Goal: Information Seeking & Learning: Learn about a topic

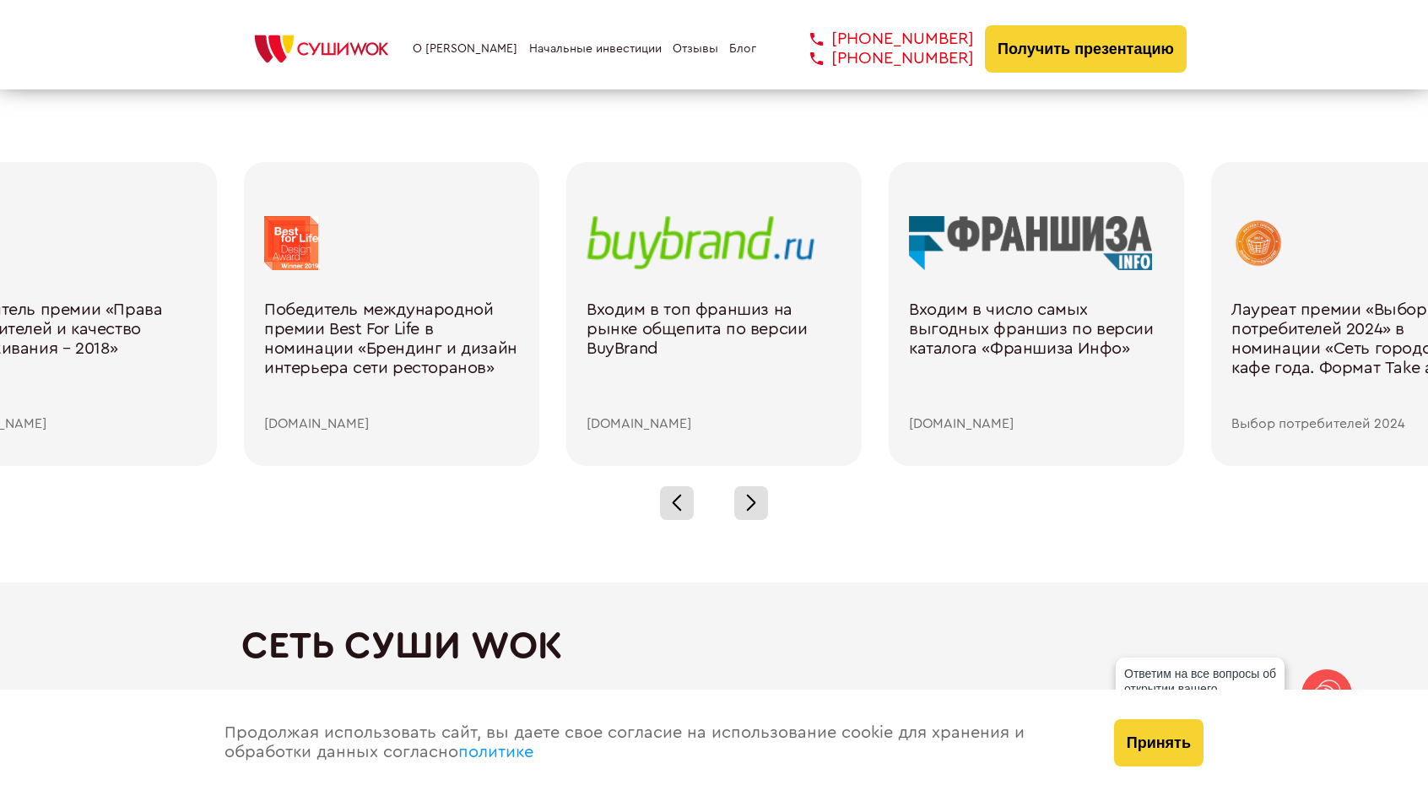
scroll to position [2448, 0]
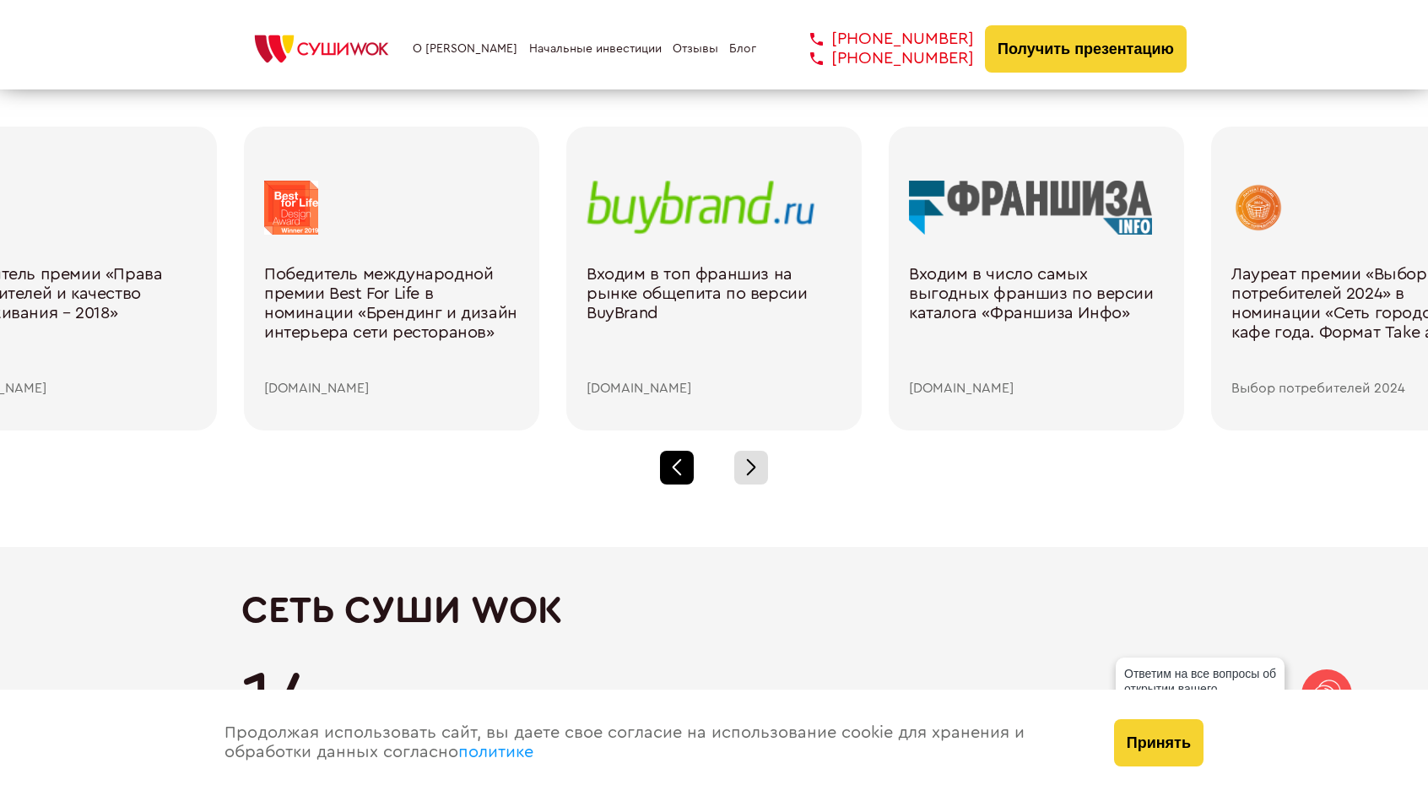
click at [689, 451] on div at bounding box center [677, 468] width 34 height 34
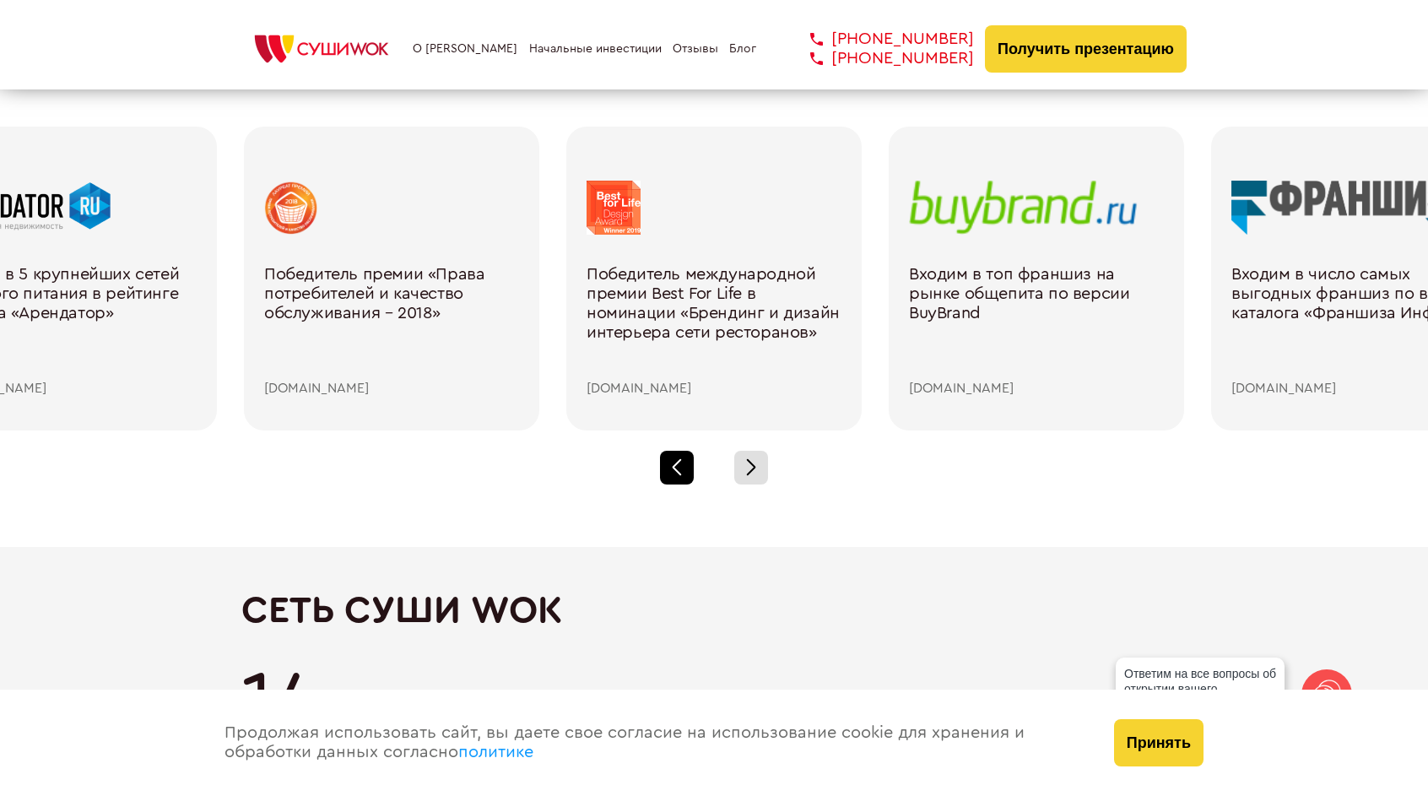
click at [680, 458] on span at bounding box center [676, 462] width 9 height 9
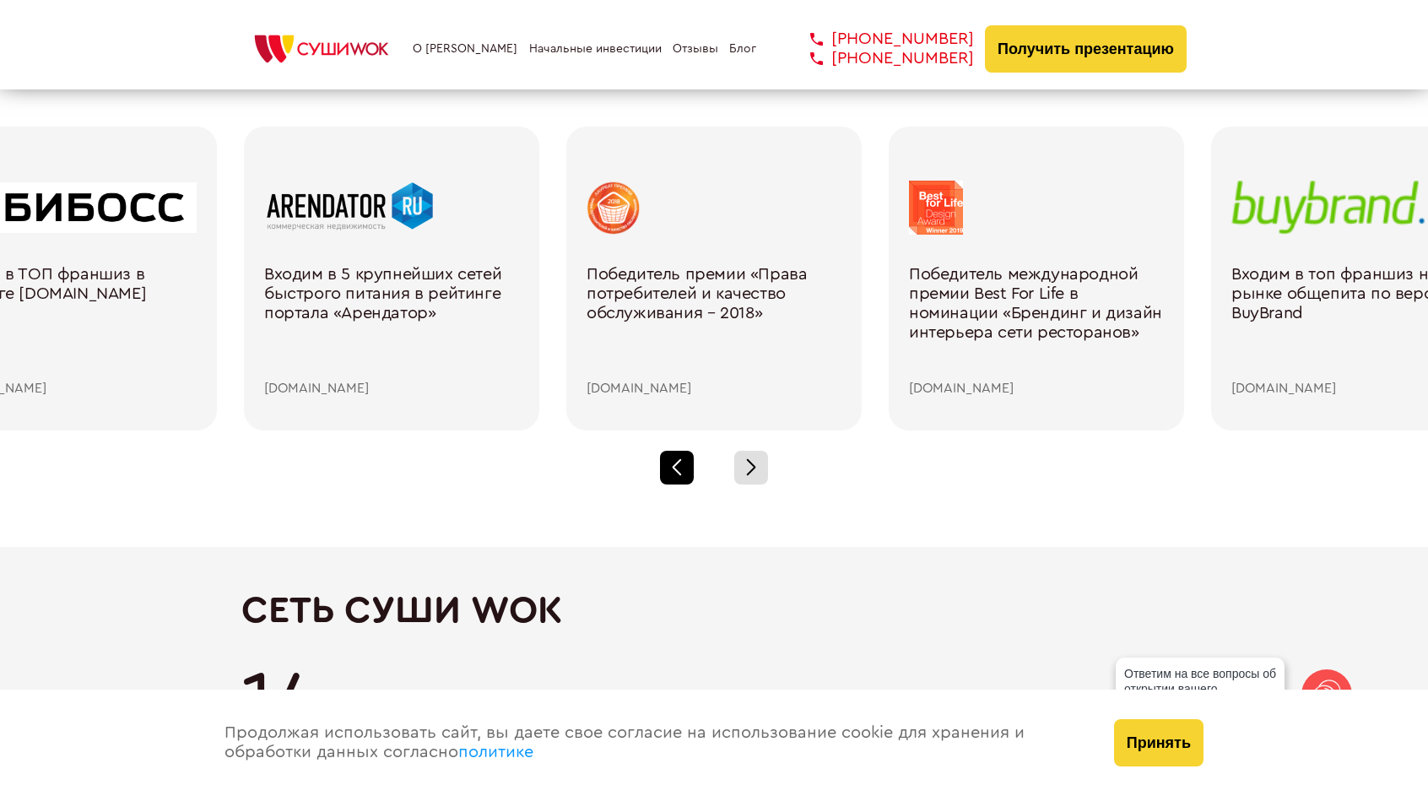
click at [680, 458] on span at bounding box center [676, 462] width 9 height 9
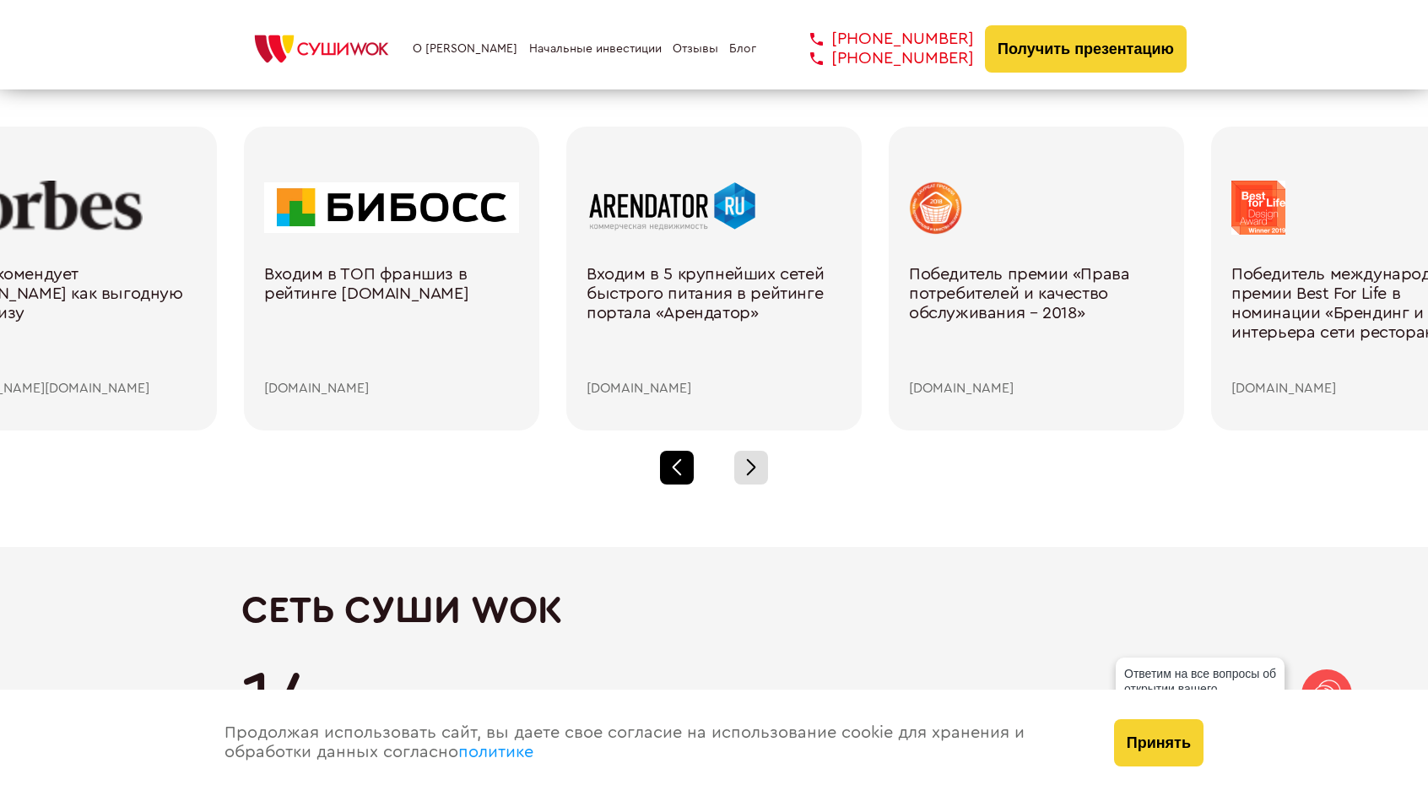
click at [680, 458] on span at bounding box center [676, 462] width 9 height 9
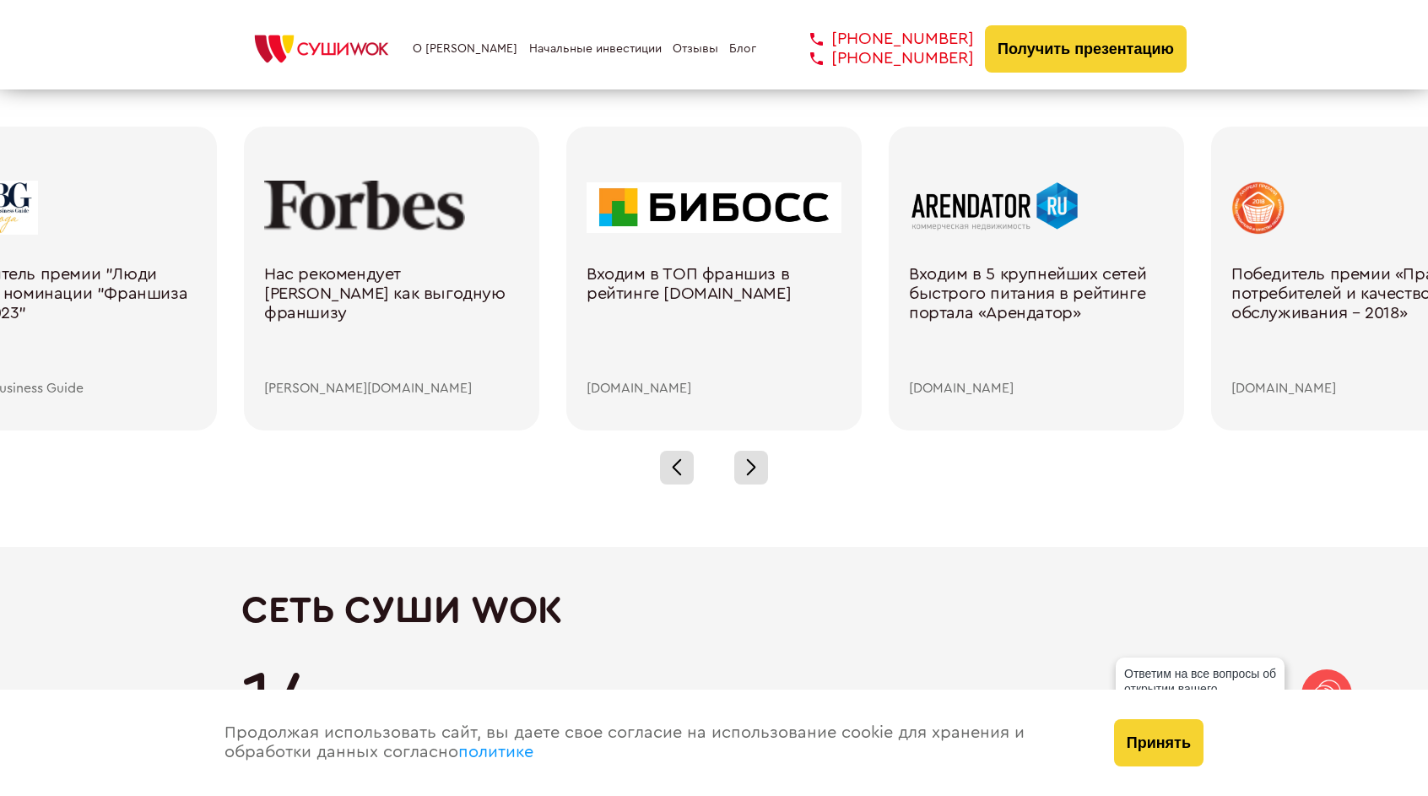
click at [454, 327] on div "Нас рекомендует [PERSON_NAME] как выгодную франшизу" at bounding box center [391, 323] width 255 height 116
click at [432, 265] on div "Нас рекомендует [PERSON_NAME] как выгодную франшизу" at bounding box center [391, 323] width 255 height 116
click at [409, 306] on div "Нас рекомендует [PERSON_NAME] как выгодную франшизу" at bounding box center [391, 323] width 255 height 116
click at [408, 307] on div "Нас рекомендует [PERSON_NAME] как выгодную франшизу" at bounding box center [391, 323] width 255 height 116
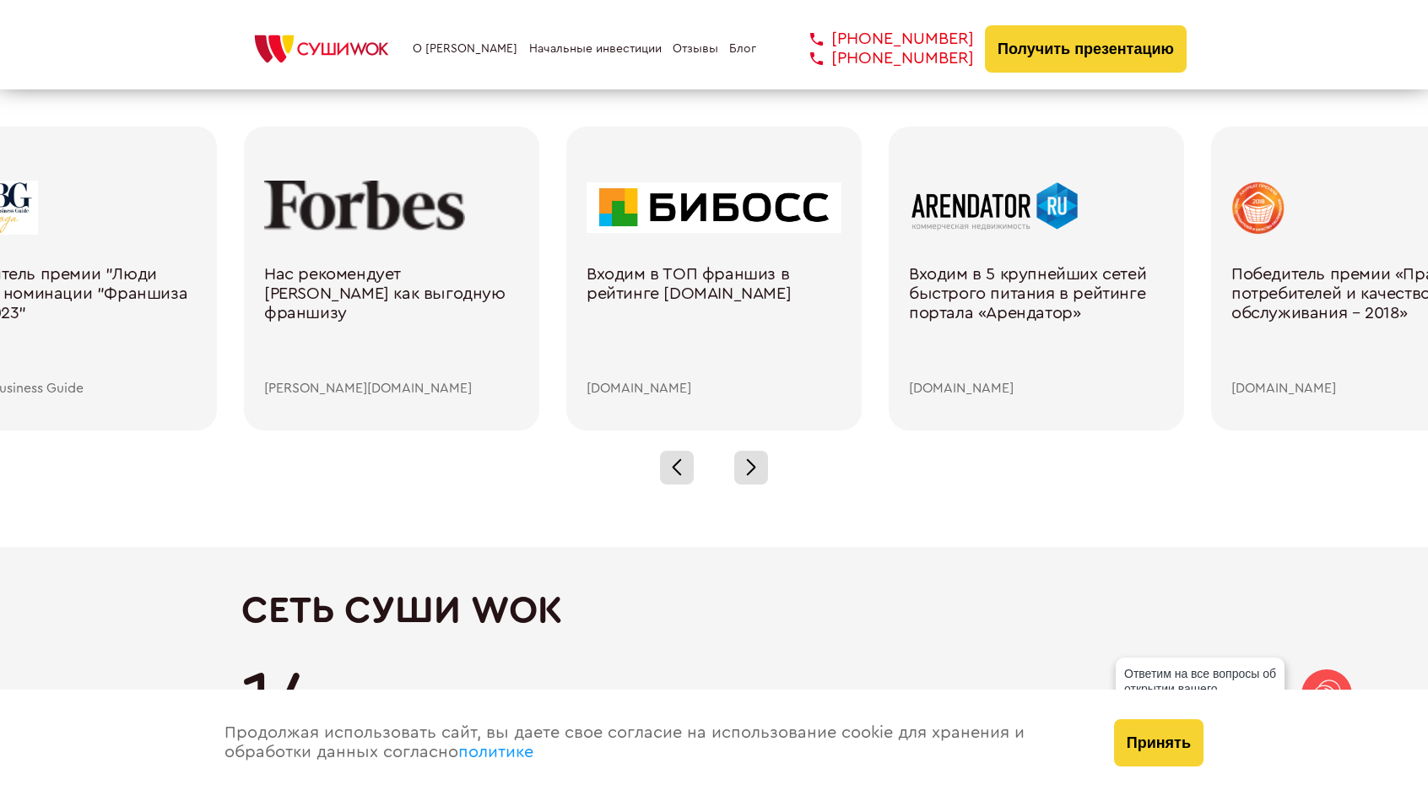
click at [397, 192] on div at bounding box center [391, 208] width 255 height 54
click at [397, 194] on div at bounding box center [391, 208] width 255 height 54
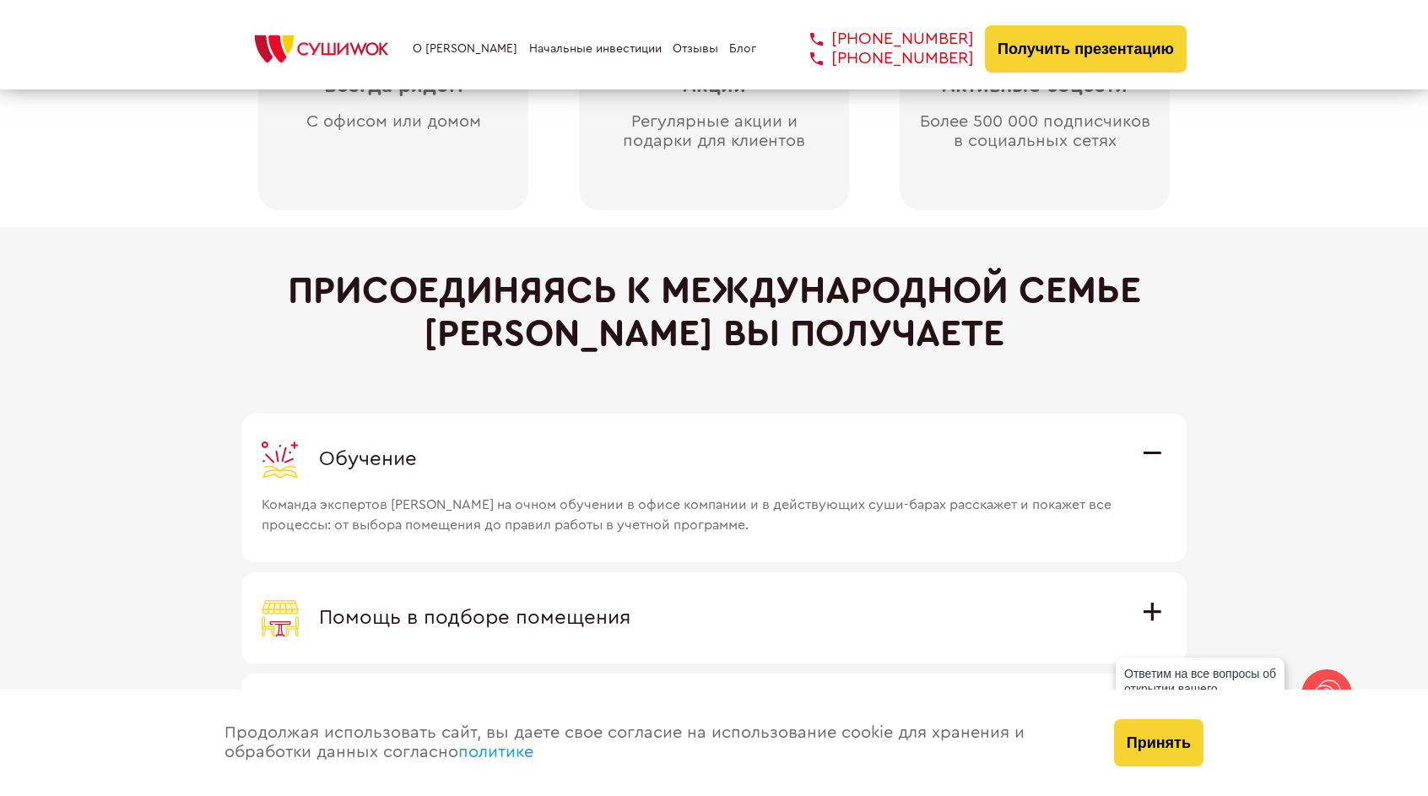
scroll to position [4390, 0]
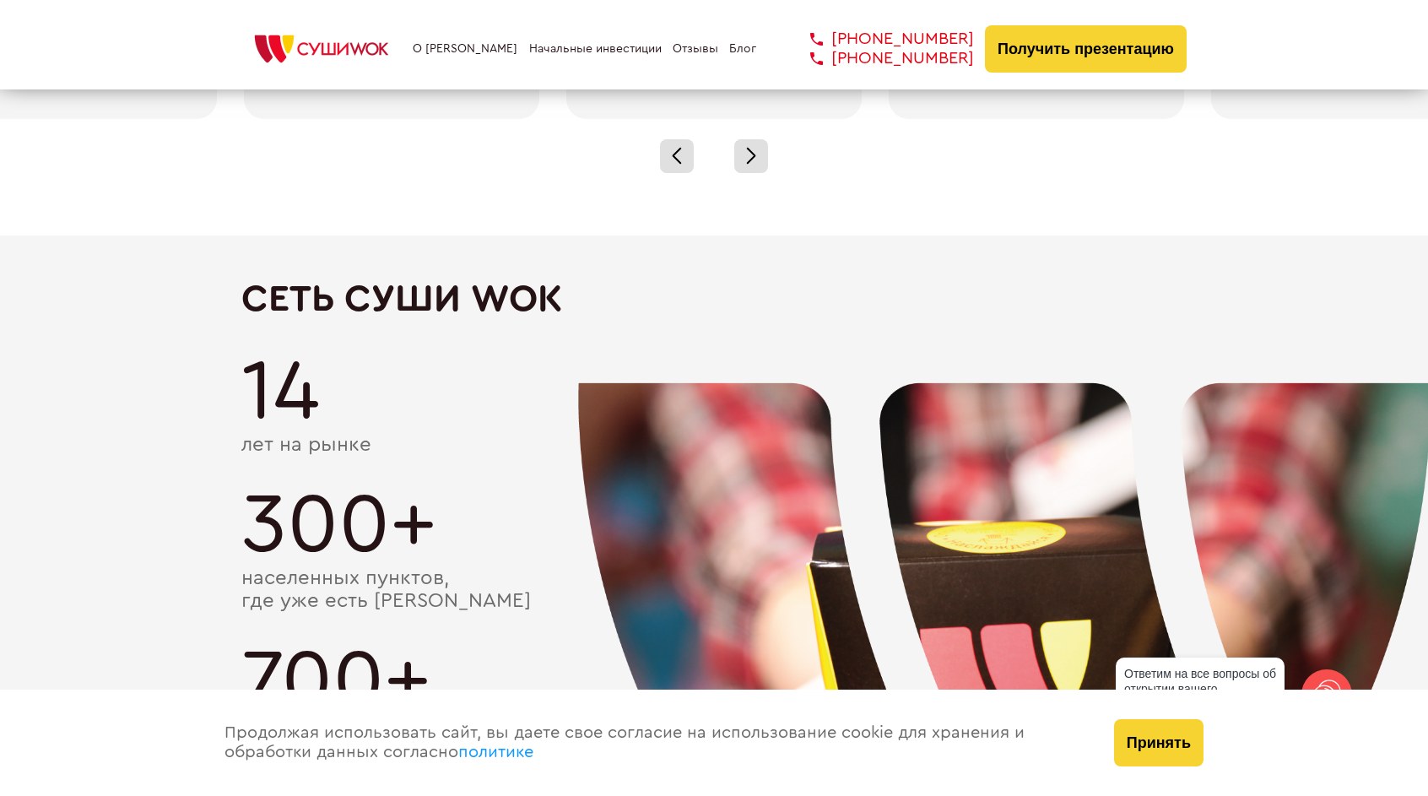
scroll to position [2786, 0]
